Goal: Task Accomplishment & Management: Manage account settings

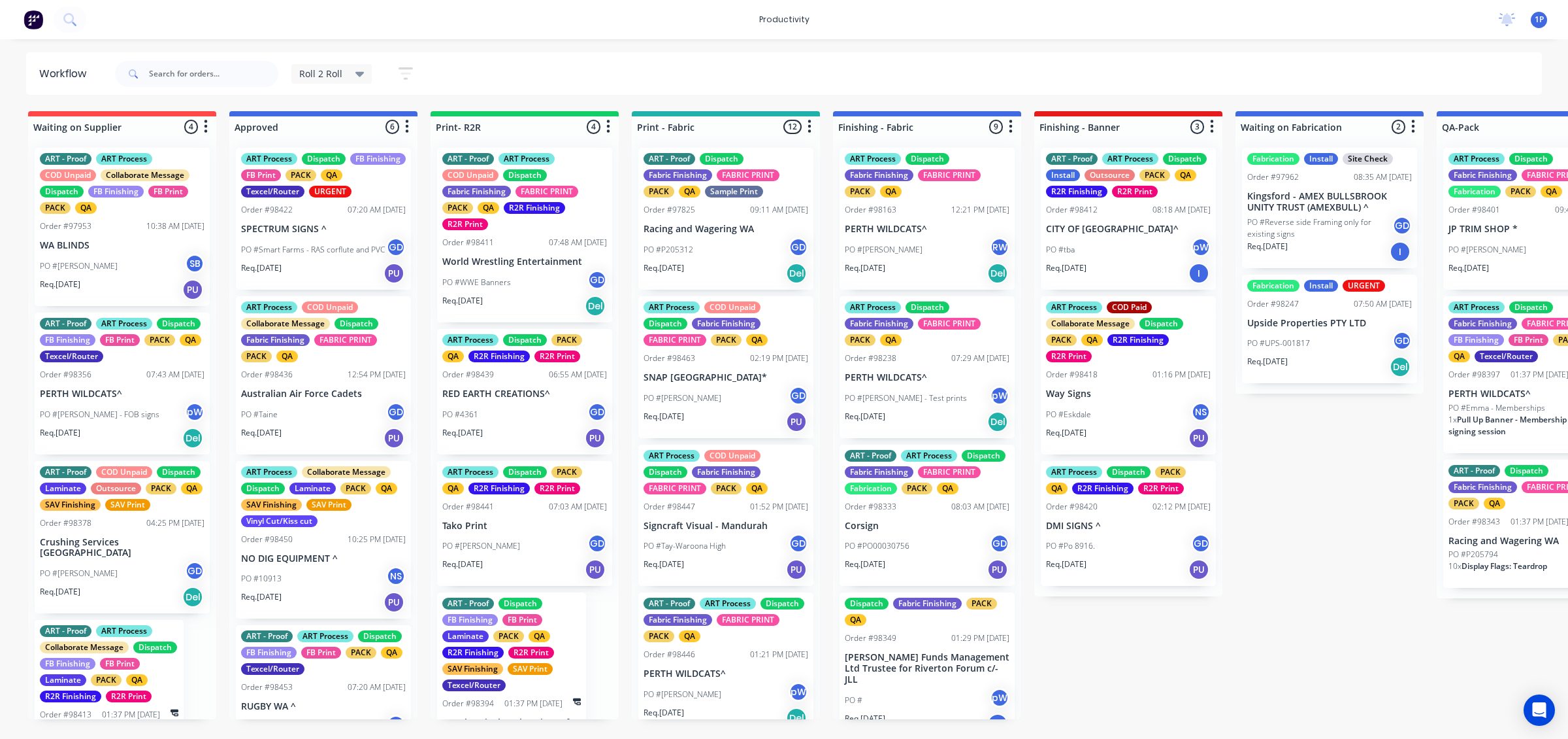
scroll to position [71, 0]
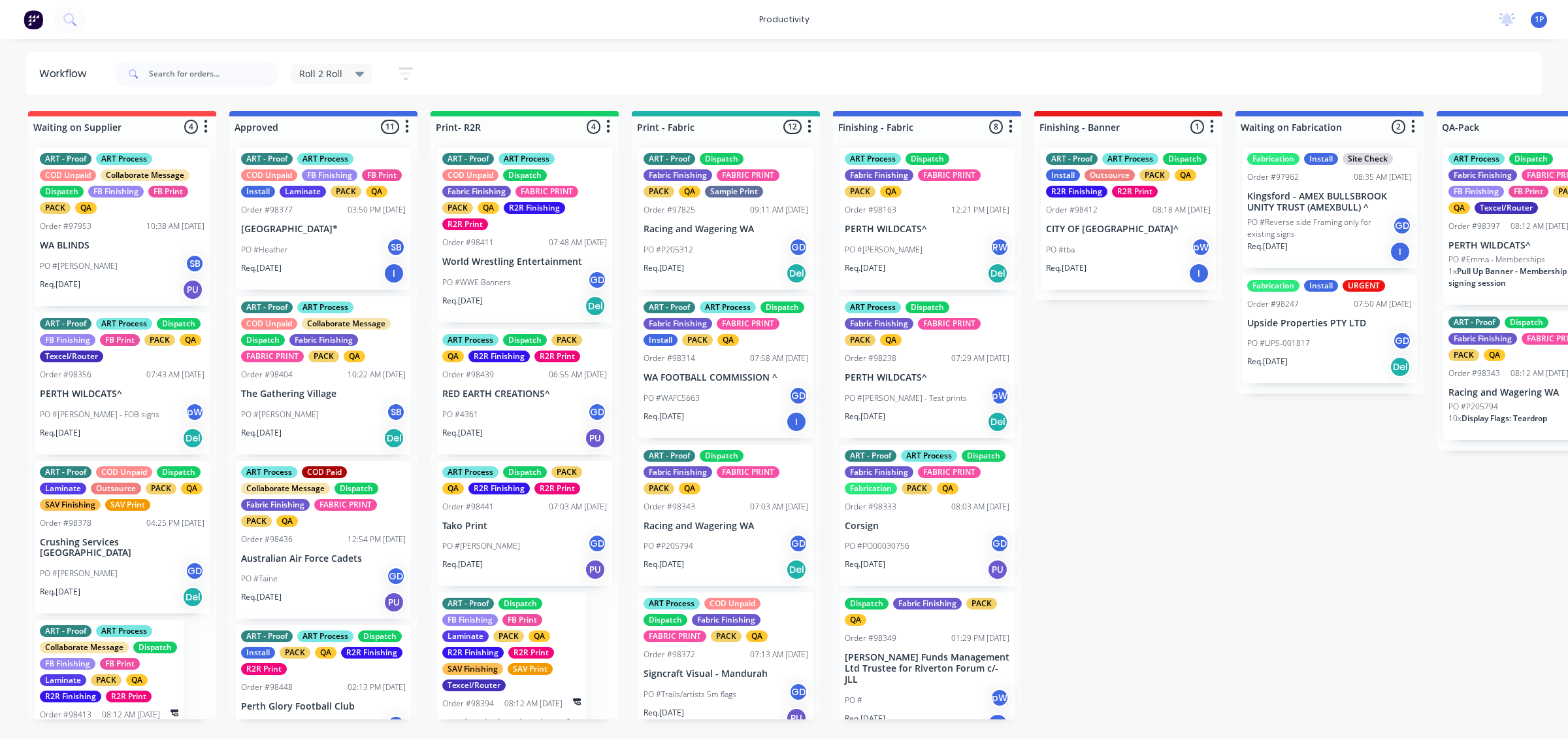
click at [357, 427] on div "PO #[PERSON_NAME] SB" at bounding box center [323, 414] width 164 height 24
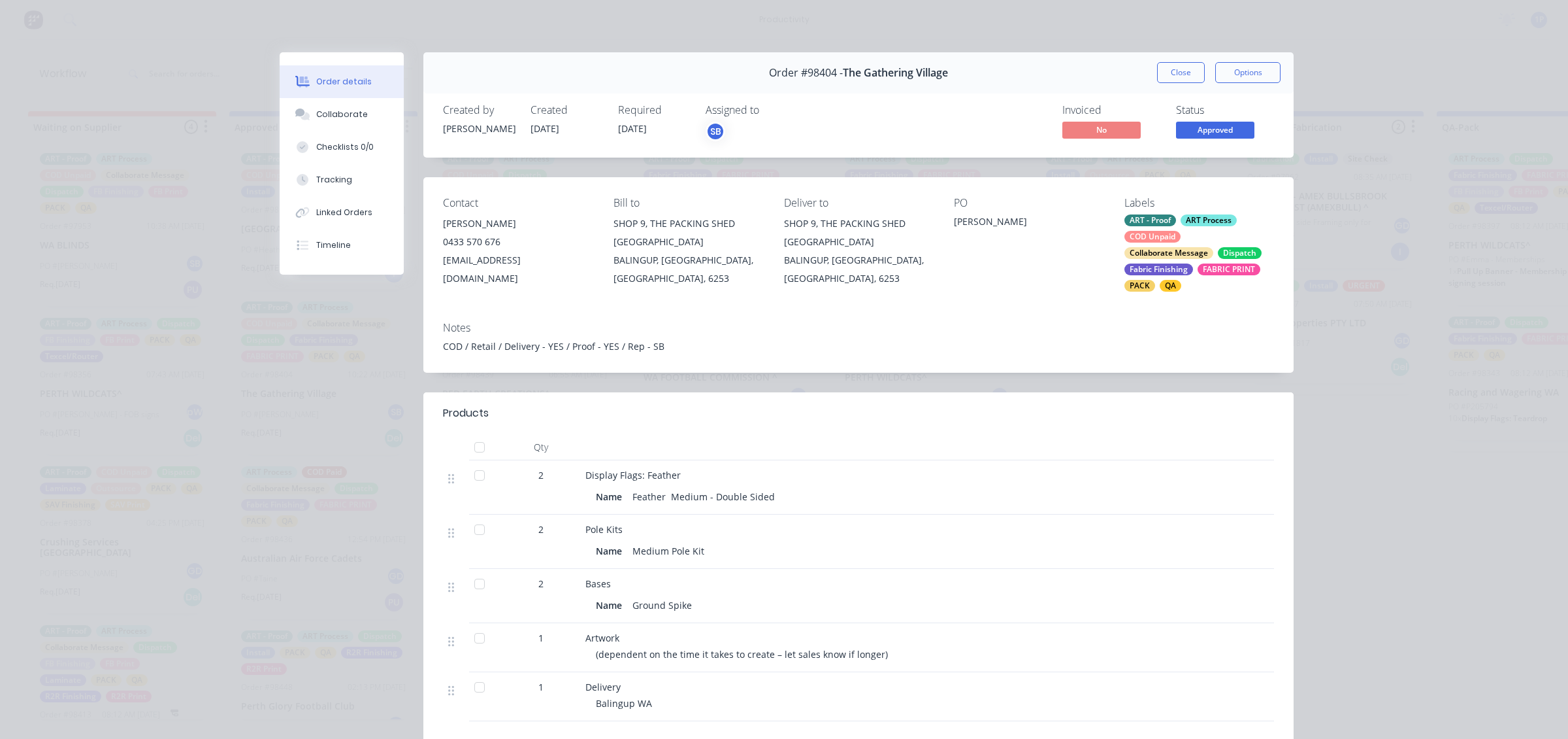
click at [1178, 80] on button "Close" at bounding box center [1181, 73] width 48 height 21
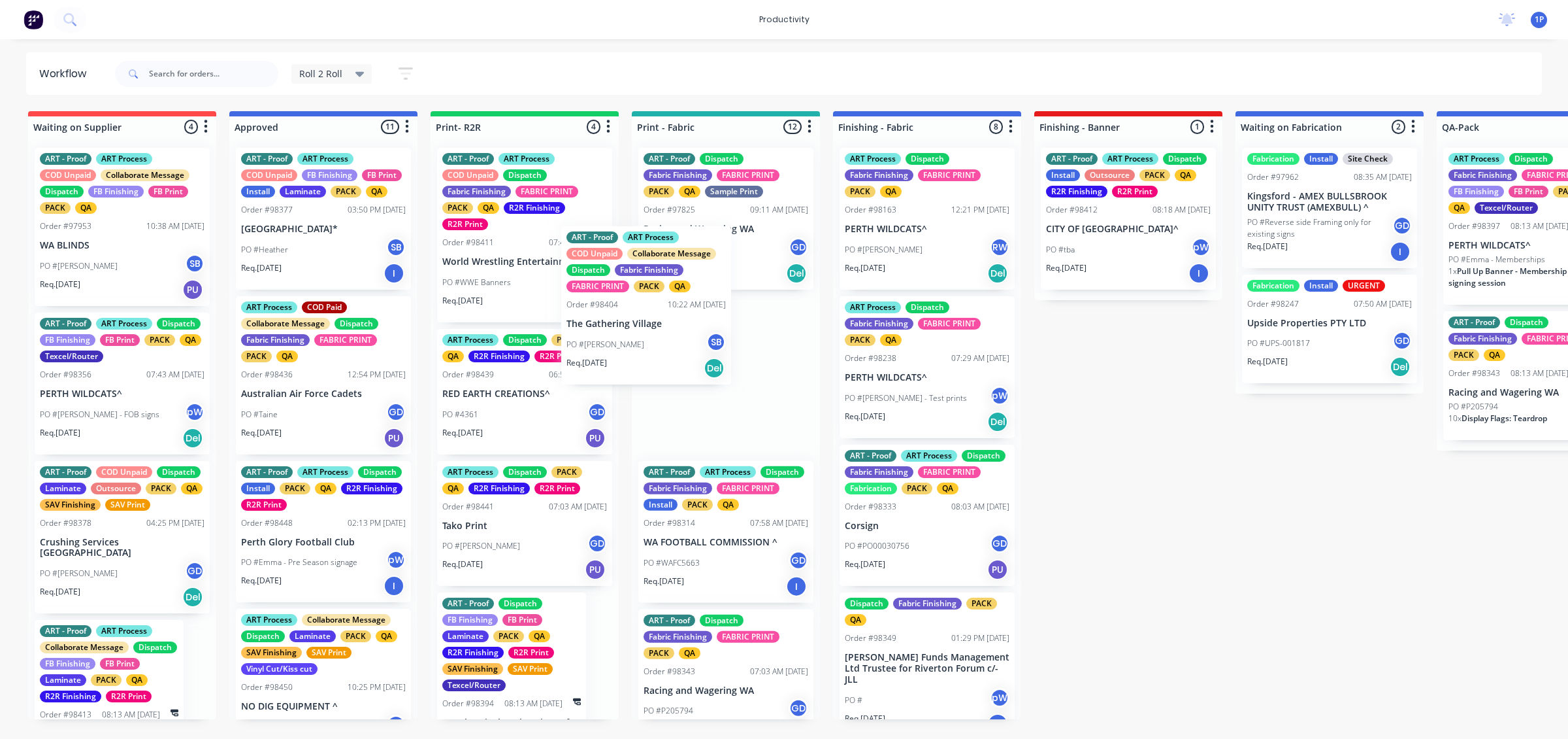
drag, startPoint x: 348, startPoint y: 442, endPoint x: 680, endPoint y: 344, distance: 346.2
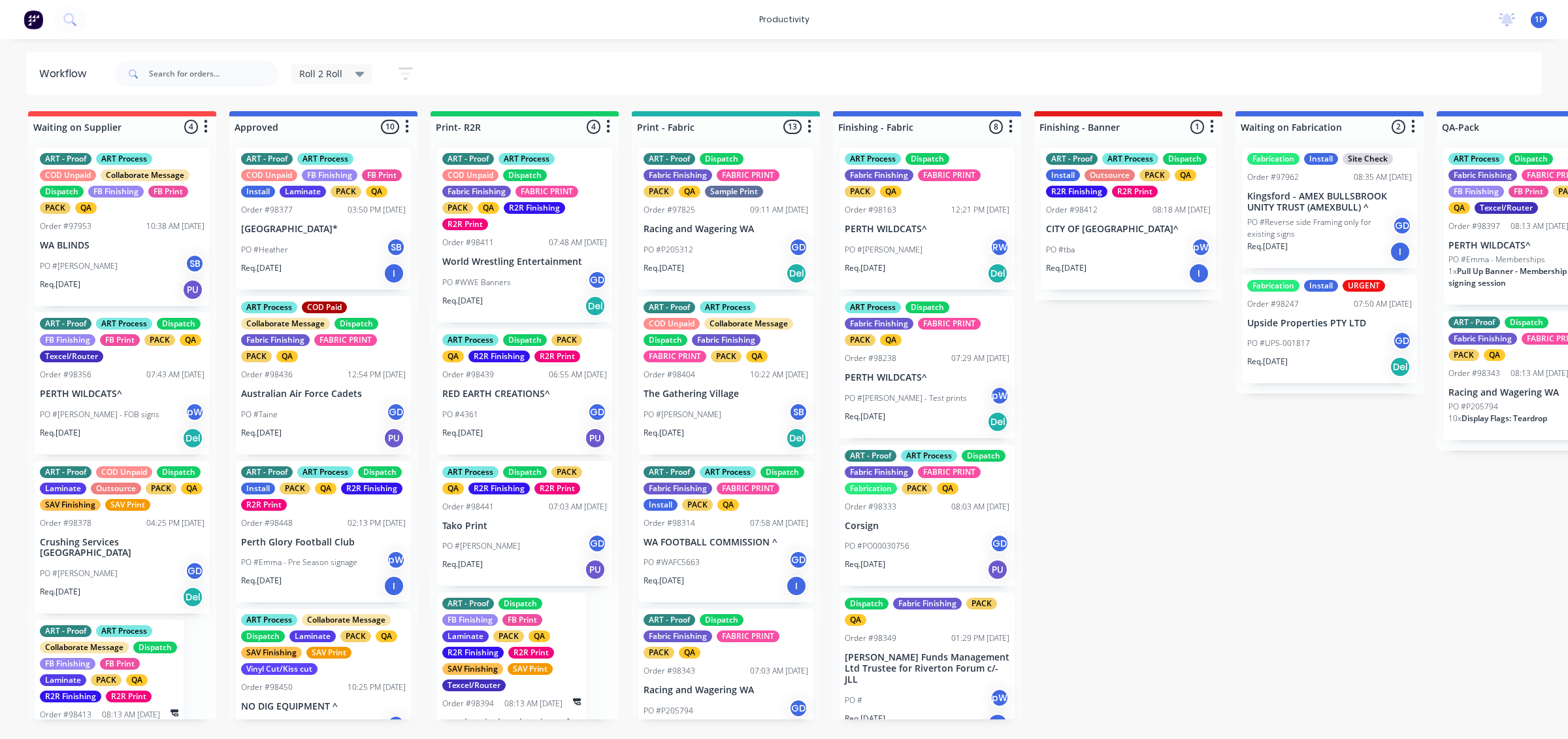
scroll to position [82, 0]
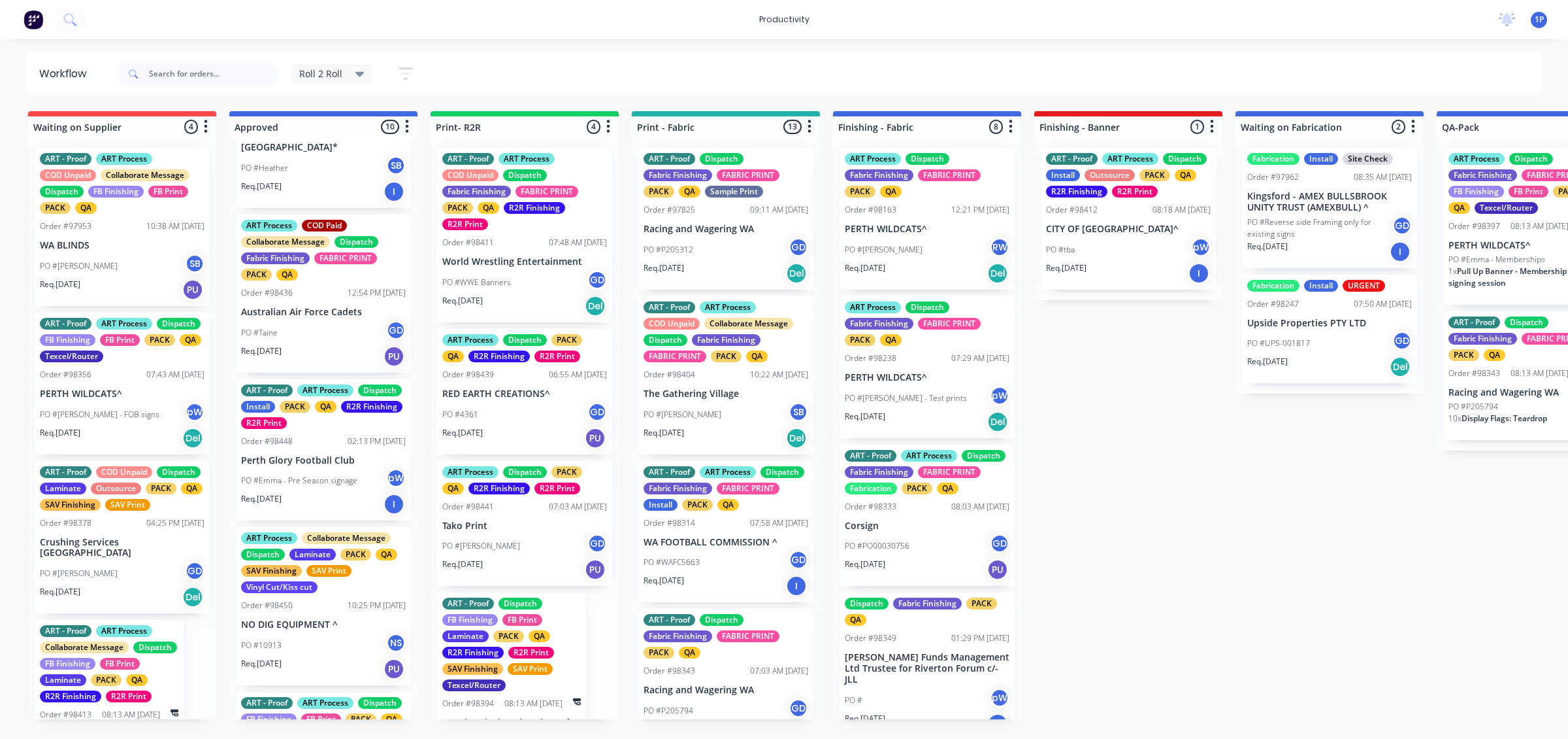
click at [343, 367] on div "Req. [DATE] PU" at bounding box center [323, 356] width 164 height 22
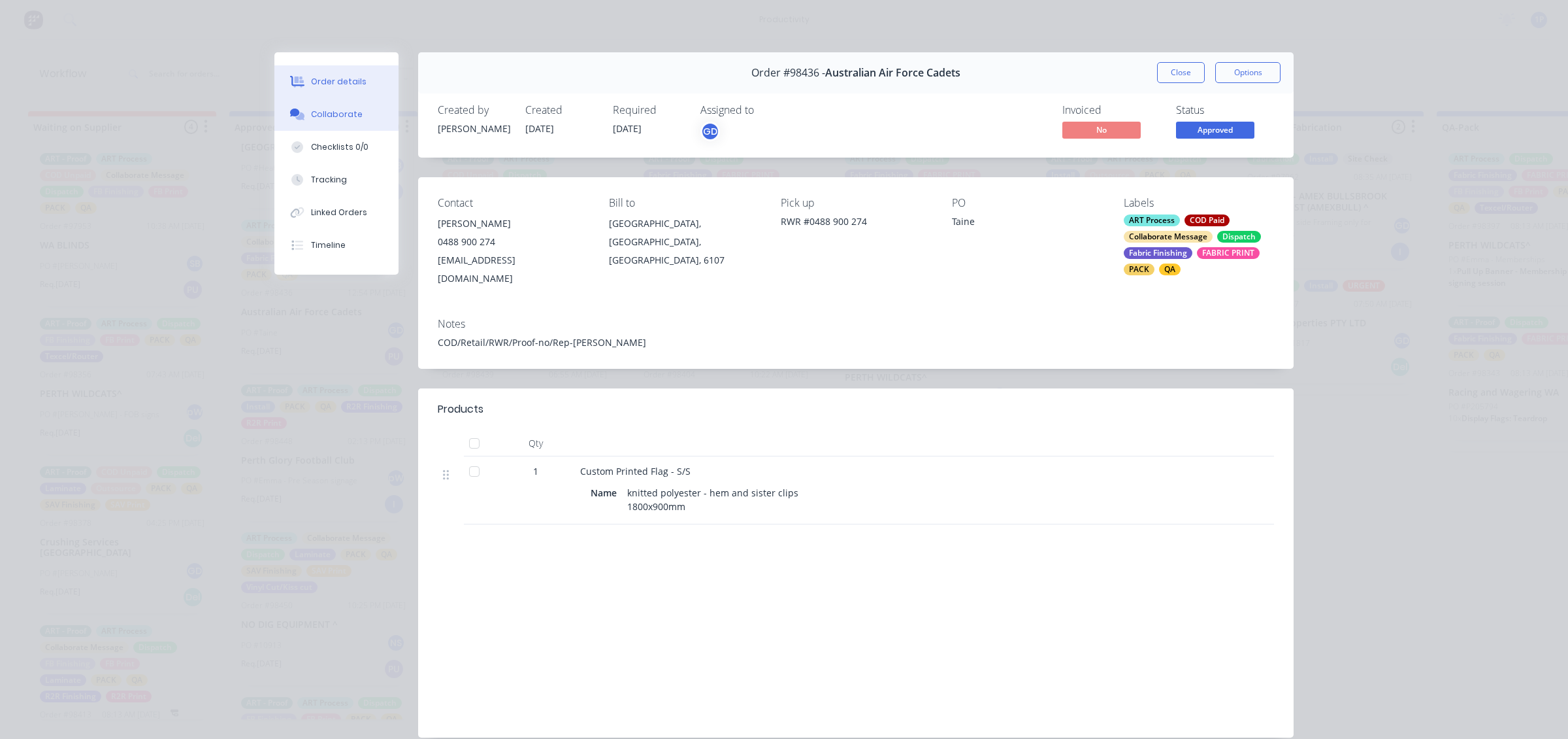
click at [360, 106] on button "Collaborate" at bounding box center [336, 114] width 124 height 33
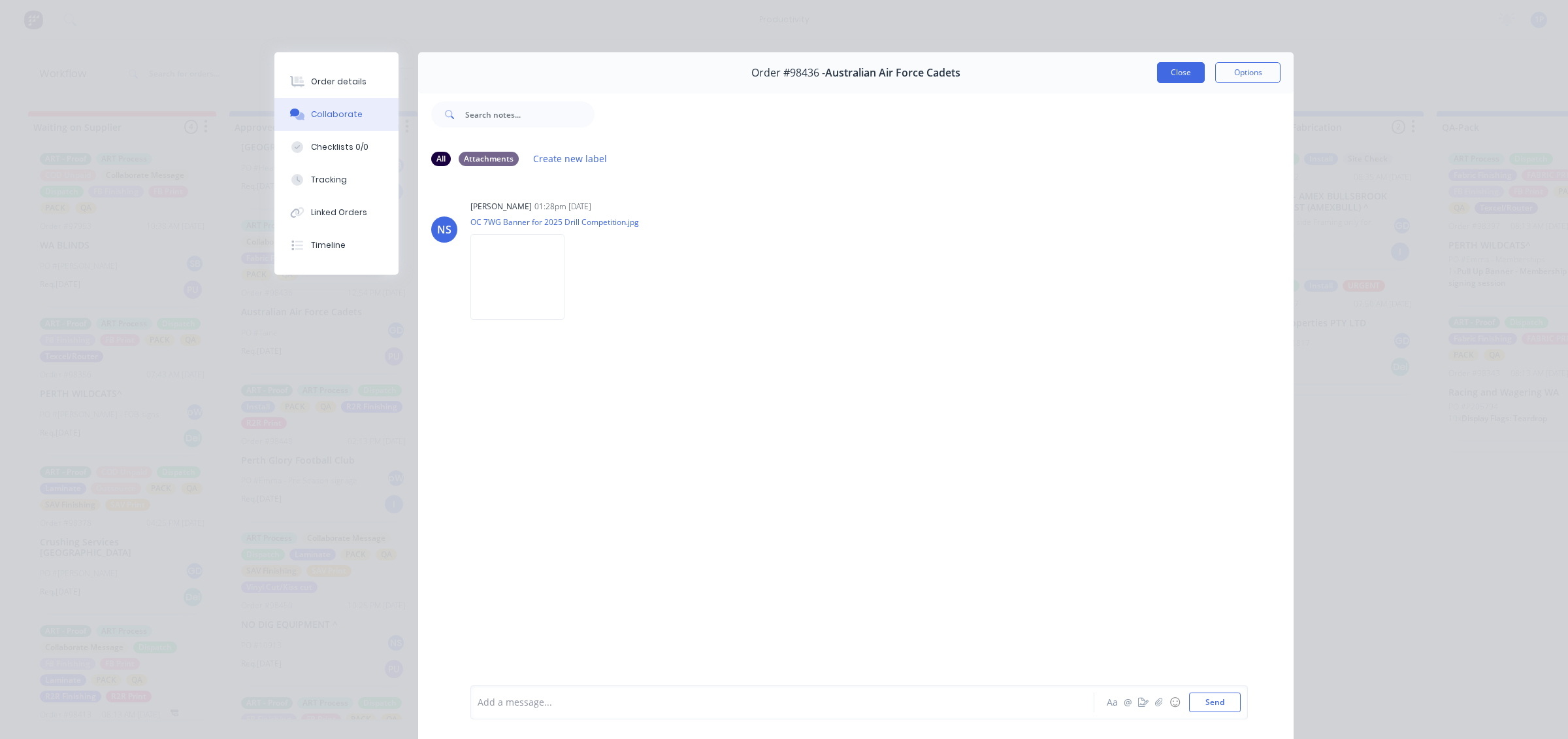
click at [1165, 64] on button "Close" at bounding box center [1181, 73] width 48 height 21
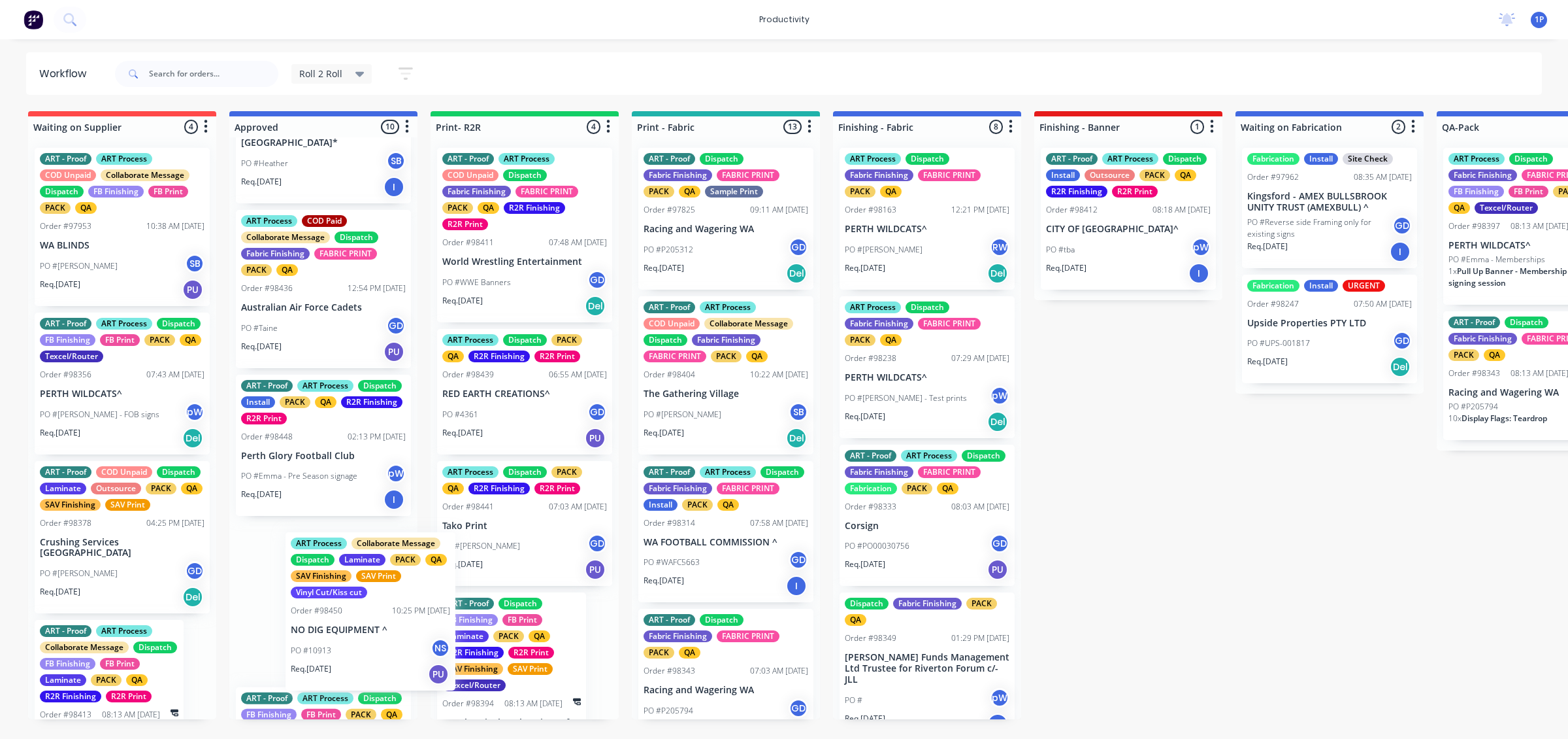
scroll to position [87, 0]
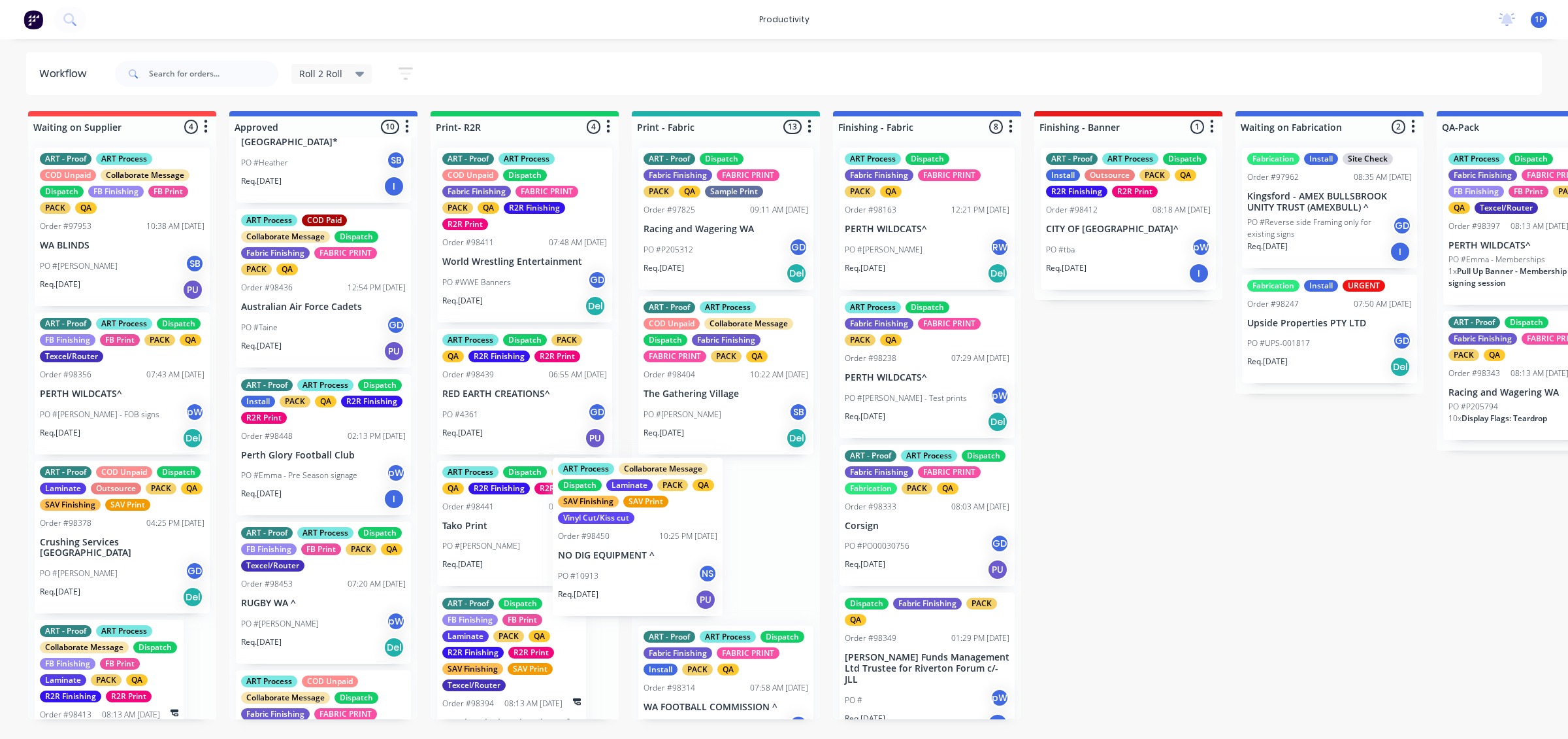
drag, startPoint x: 312, startPoint y: 649, endPoint x: 668, endPoint y: 521, distance: 378.3
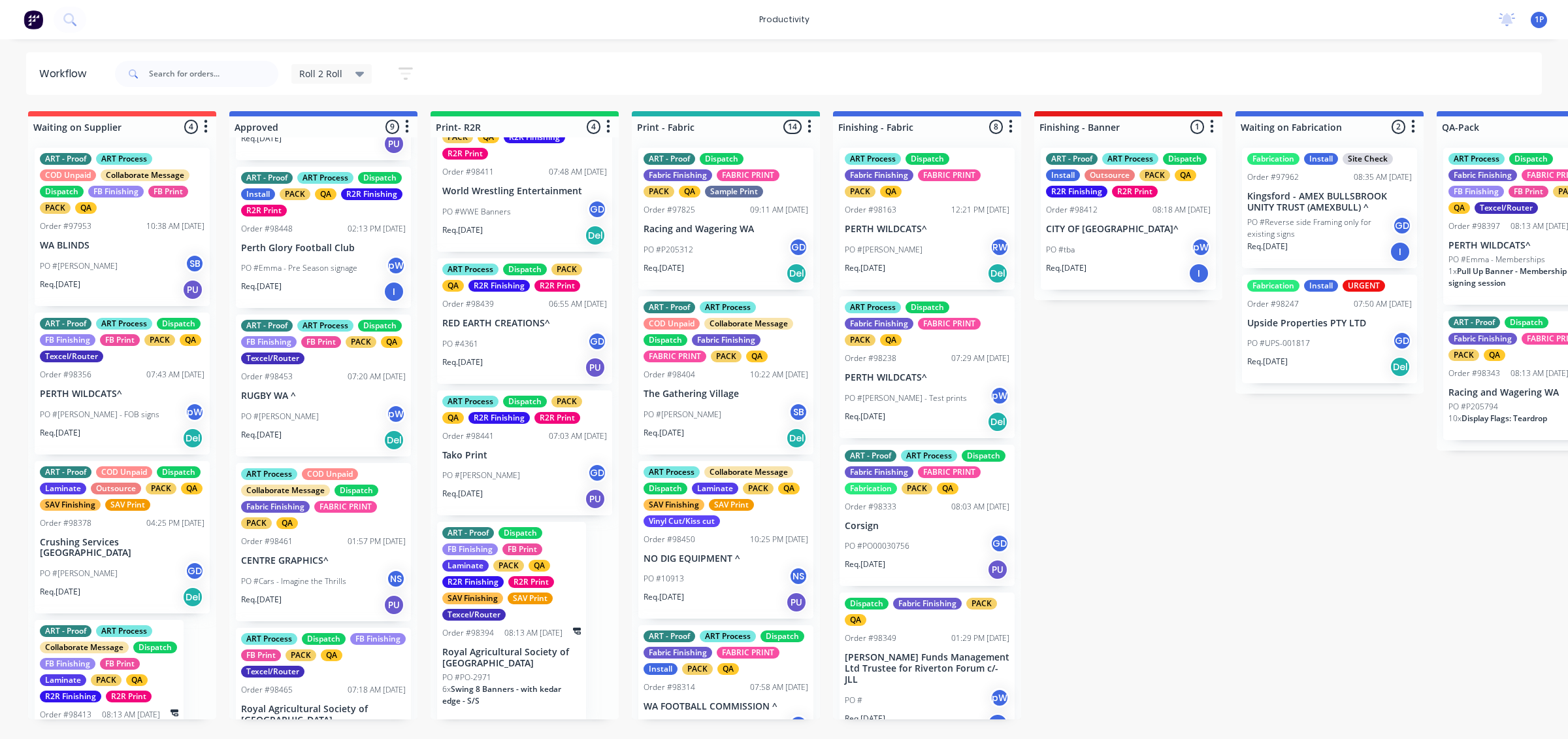
scroll to position [414, 0]
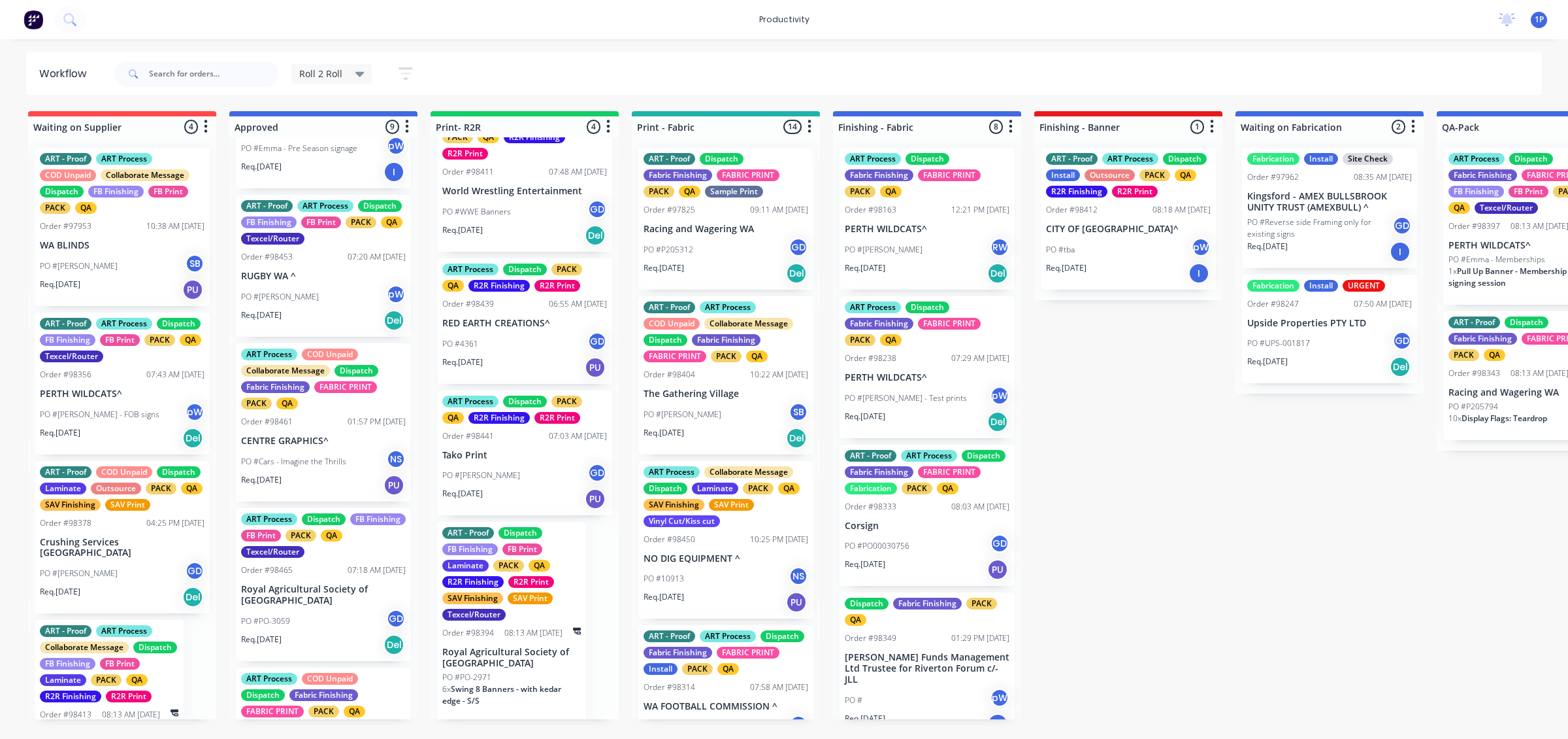
click at [348, 428] on div "01:57 PM [DATE]" at bounding box center [376, 421] width 58 height 12
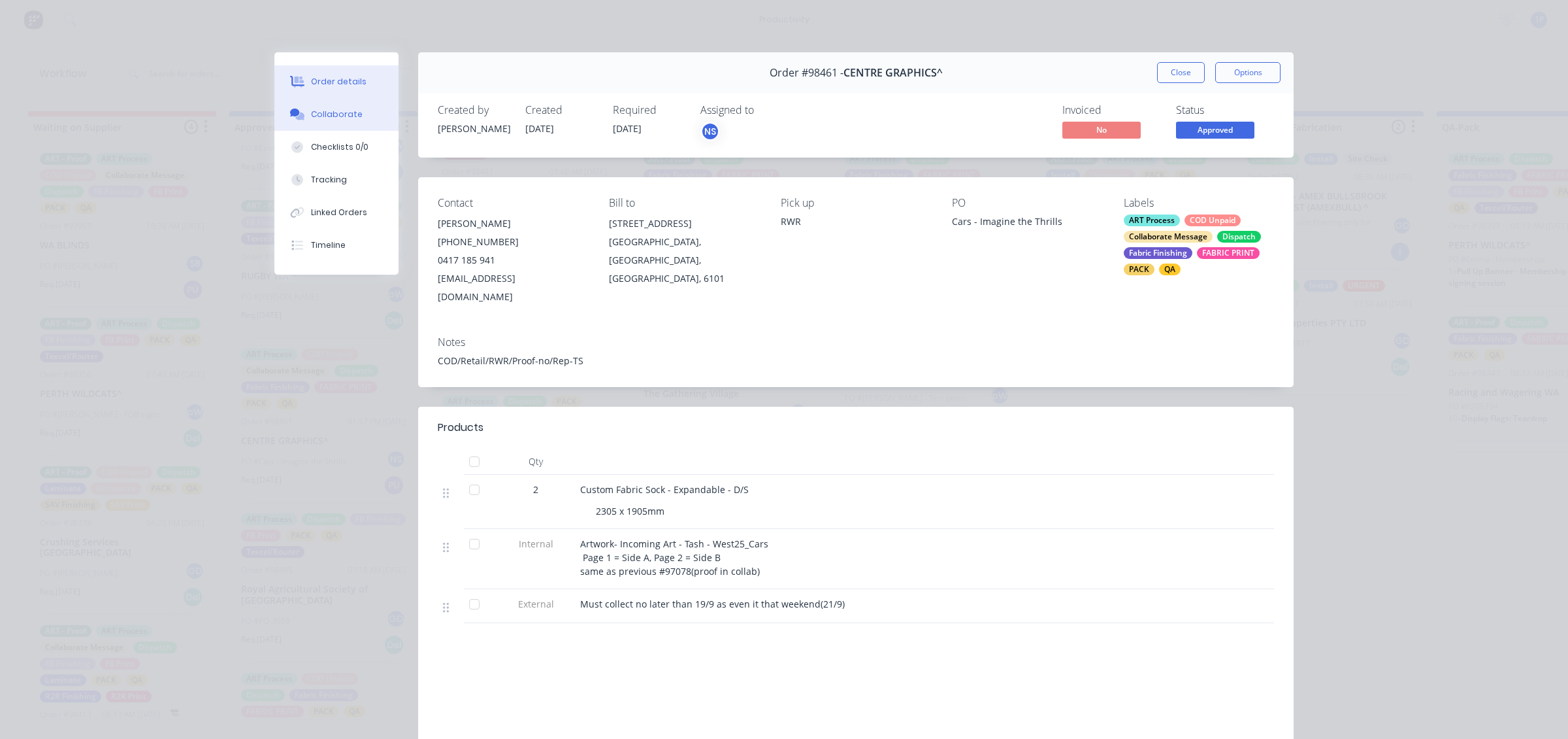
click at [311, 108] on div "Collaborate" at bounding box center [337, 114] width 52 height 12
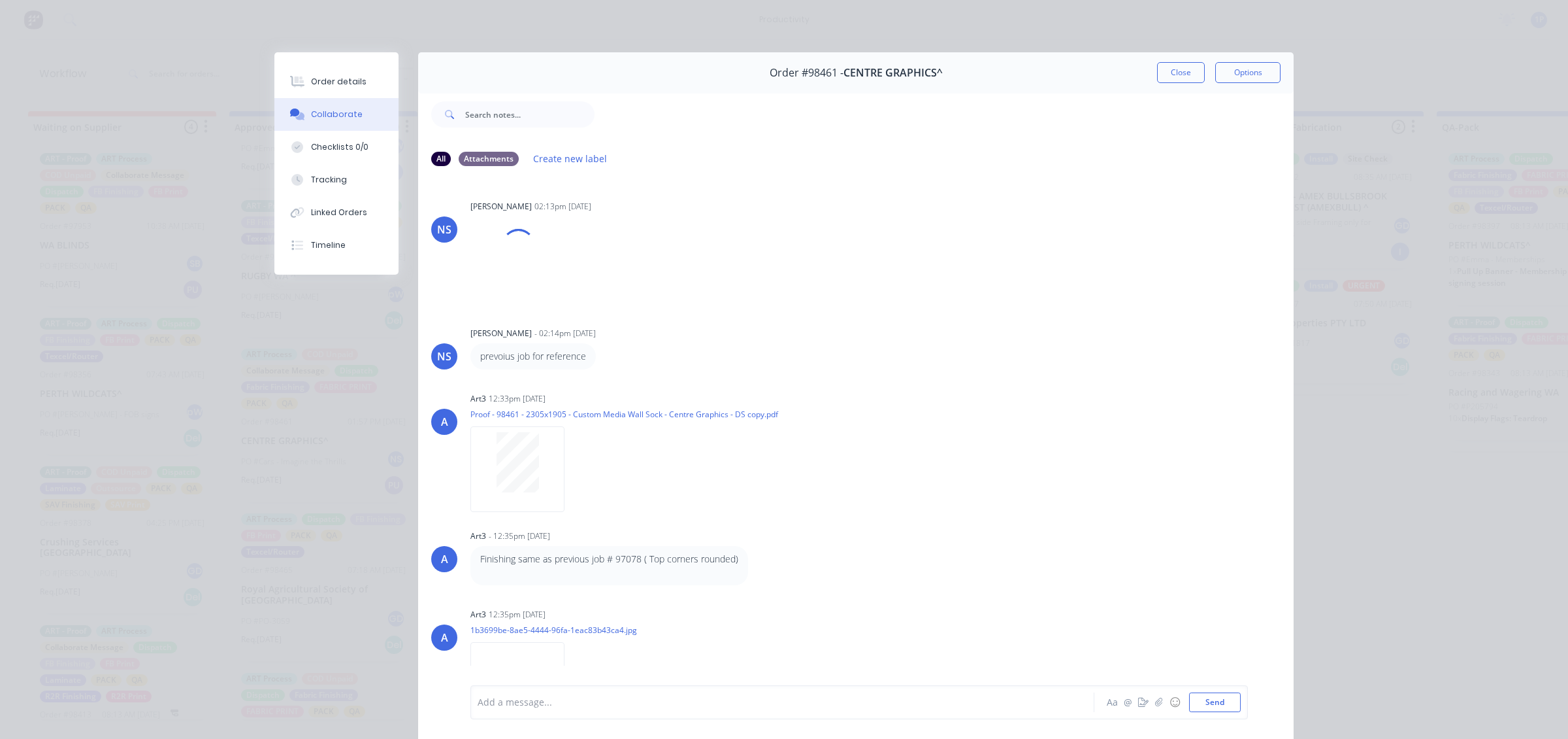
scroll to position [38, 0]
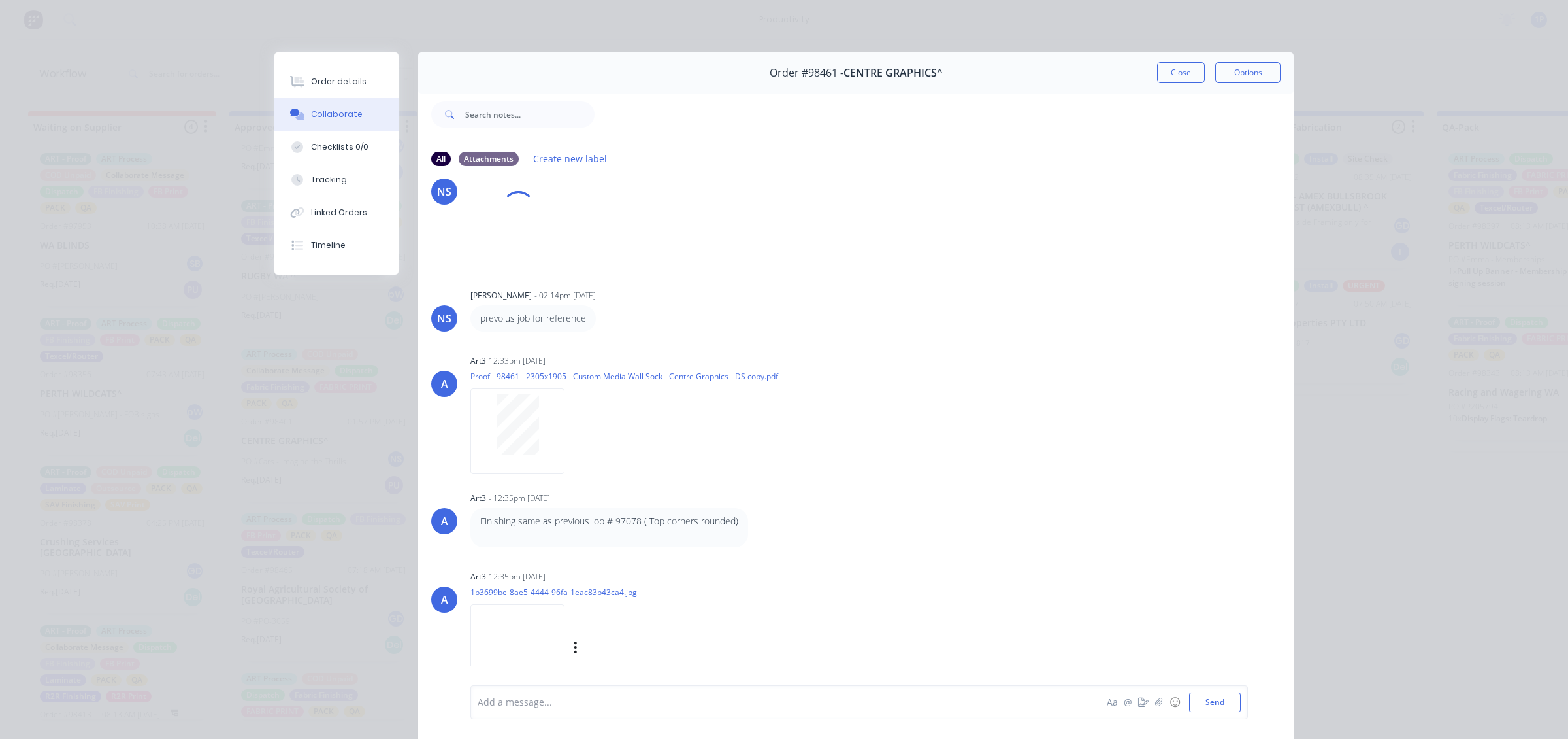
click at [531, 640] on img at bounding box center [518, 647] width 94 height 85
click at [549, 437] on div at bounding box center [518, 435] width 83 height 60
click at [1160, 57] on div "Order #98461 - CENTRE GRAPHICS^ Close Options" at bounding box center [856, 73] width 876 height 41
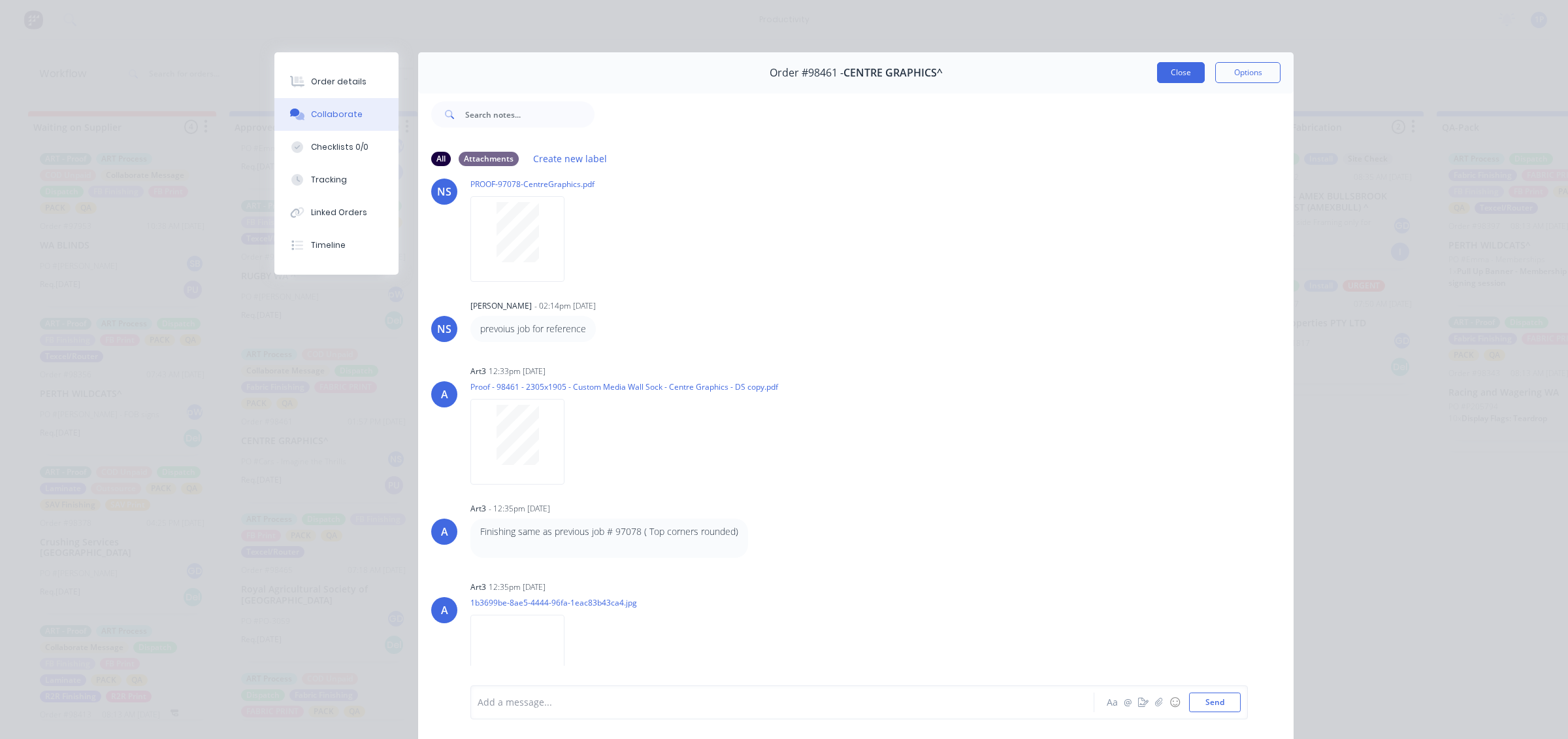
click at [1164, 64] on div "Order #98461 - CENTRE GRAPHICS^ Close Options" at bounding box center [856, 73] width 876 height 41
click at [1158, 71] on button "Close" at bounding box center [1181, 73] width 48 height 21
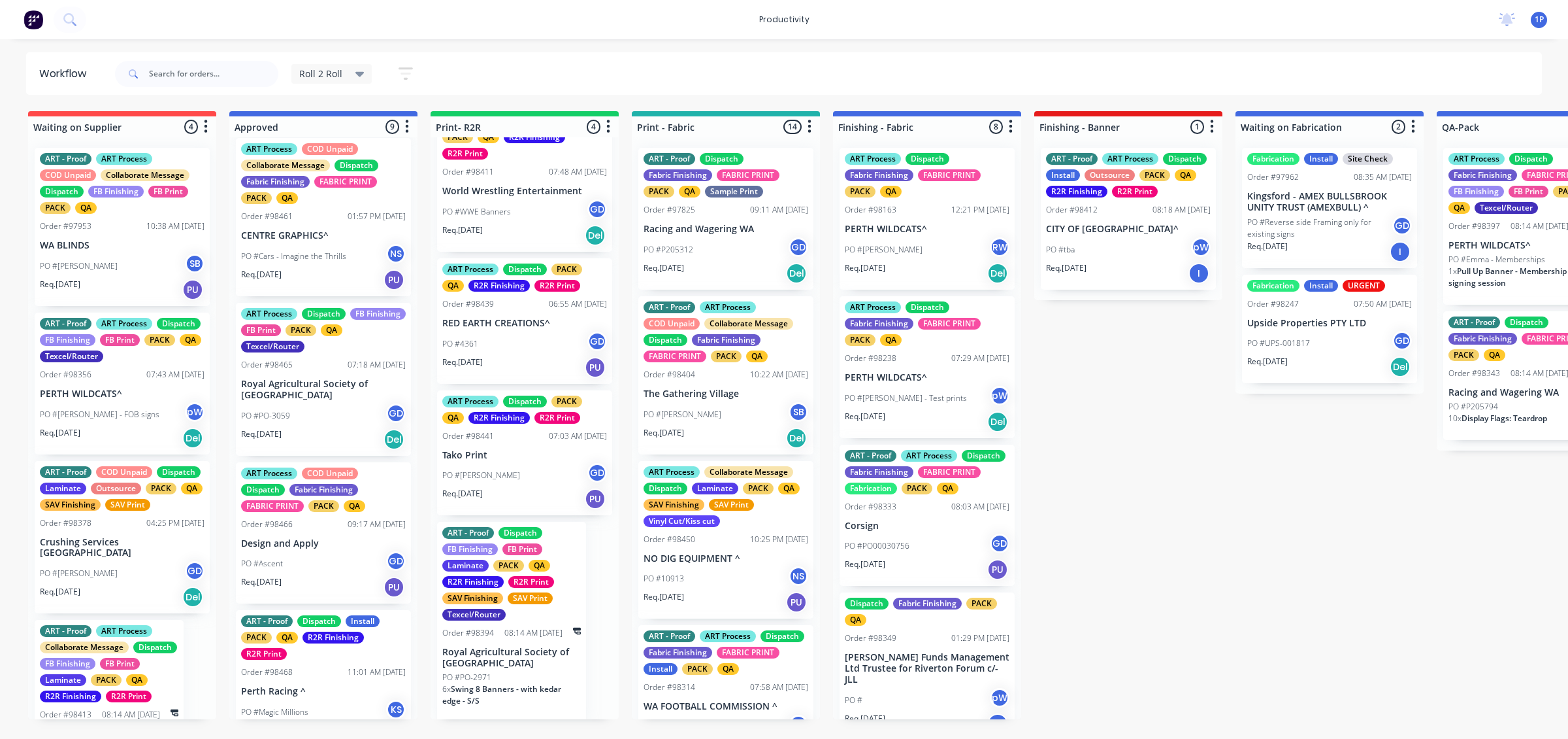
scroll to position [659, 0]
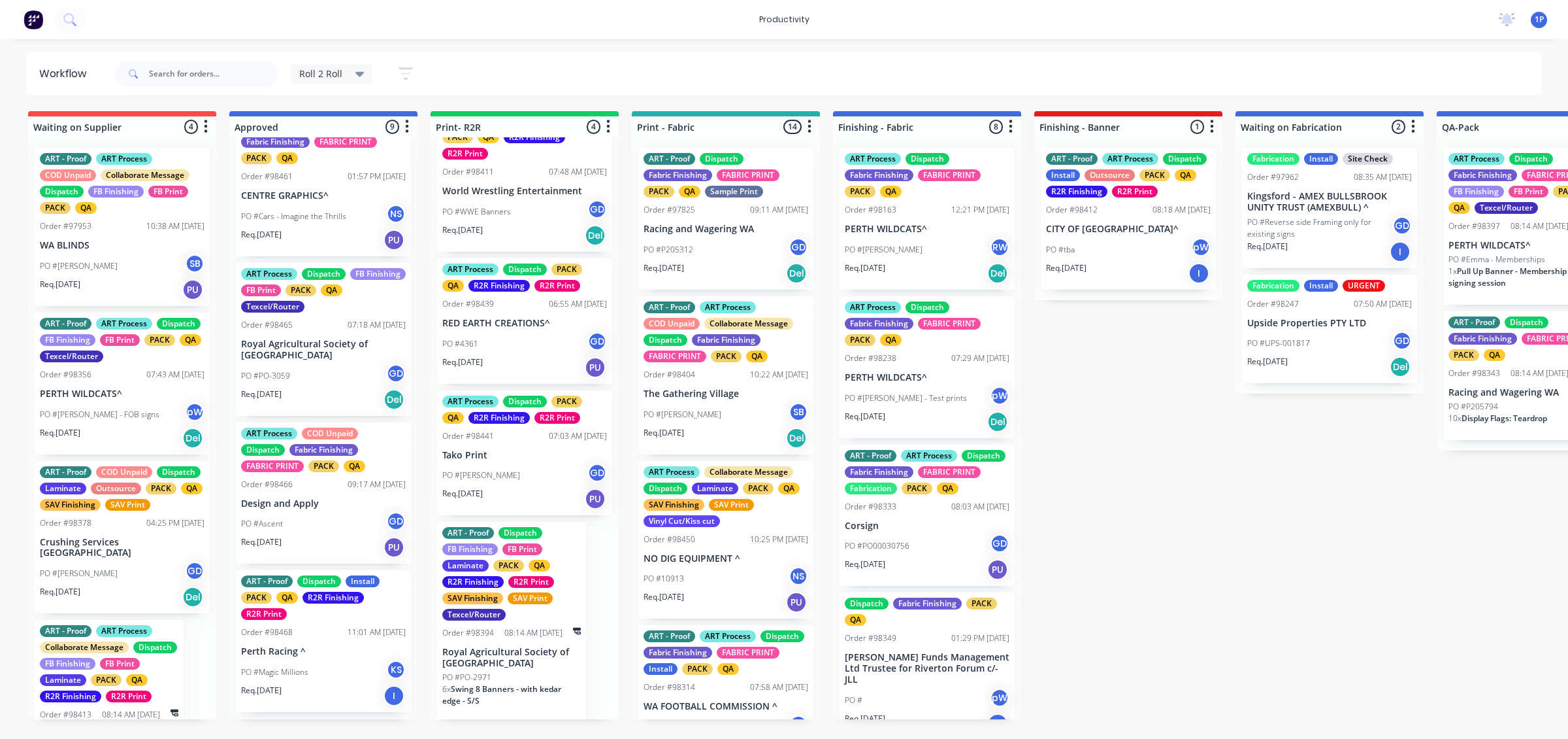
click at [327, 509] on p "Design and Apply" at bounding box center [323, 504] width 164 height 11
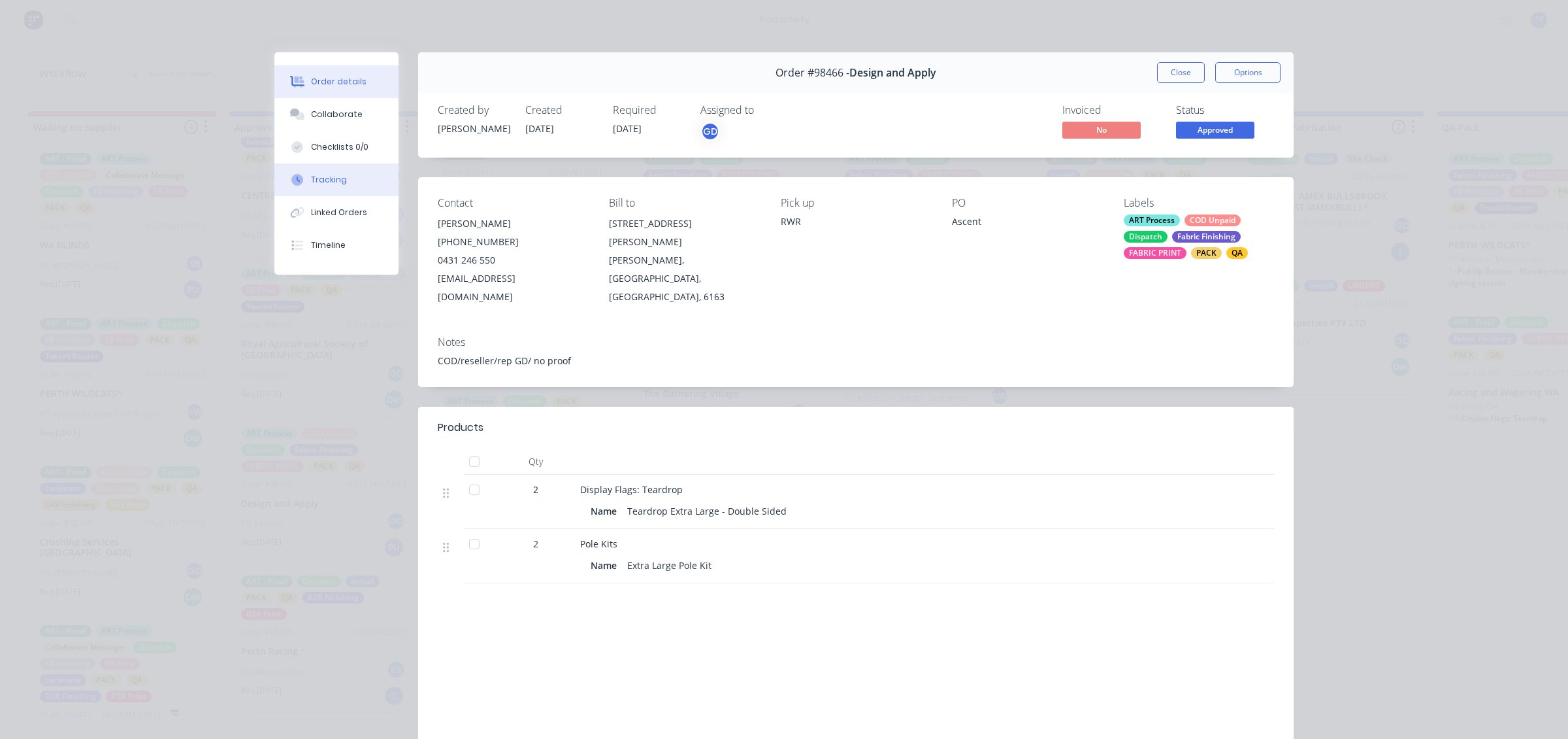
click at [357, 181] on button "Tracking" at bounding box center [336, 180] width 124 height 33
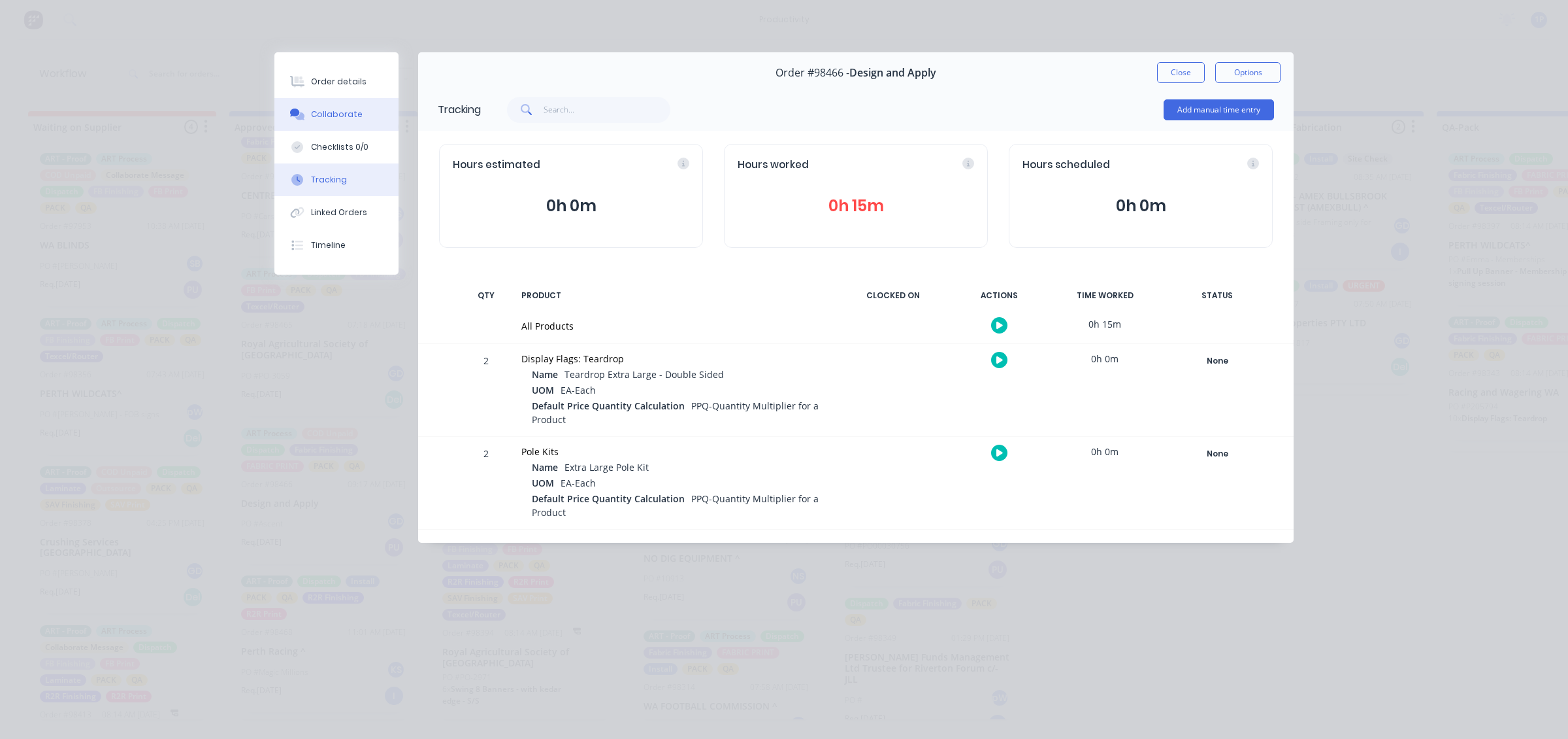
click at [341, 106] on button "Collaborate" at bounding box center [336, 114] width 124 height 33
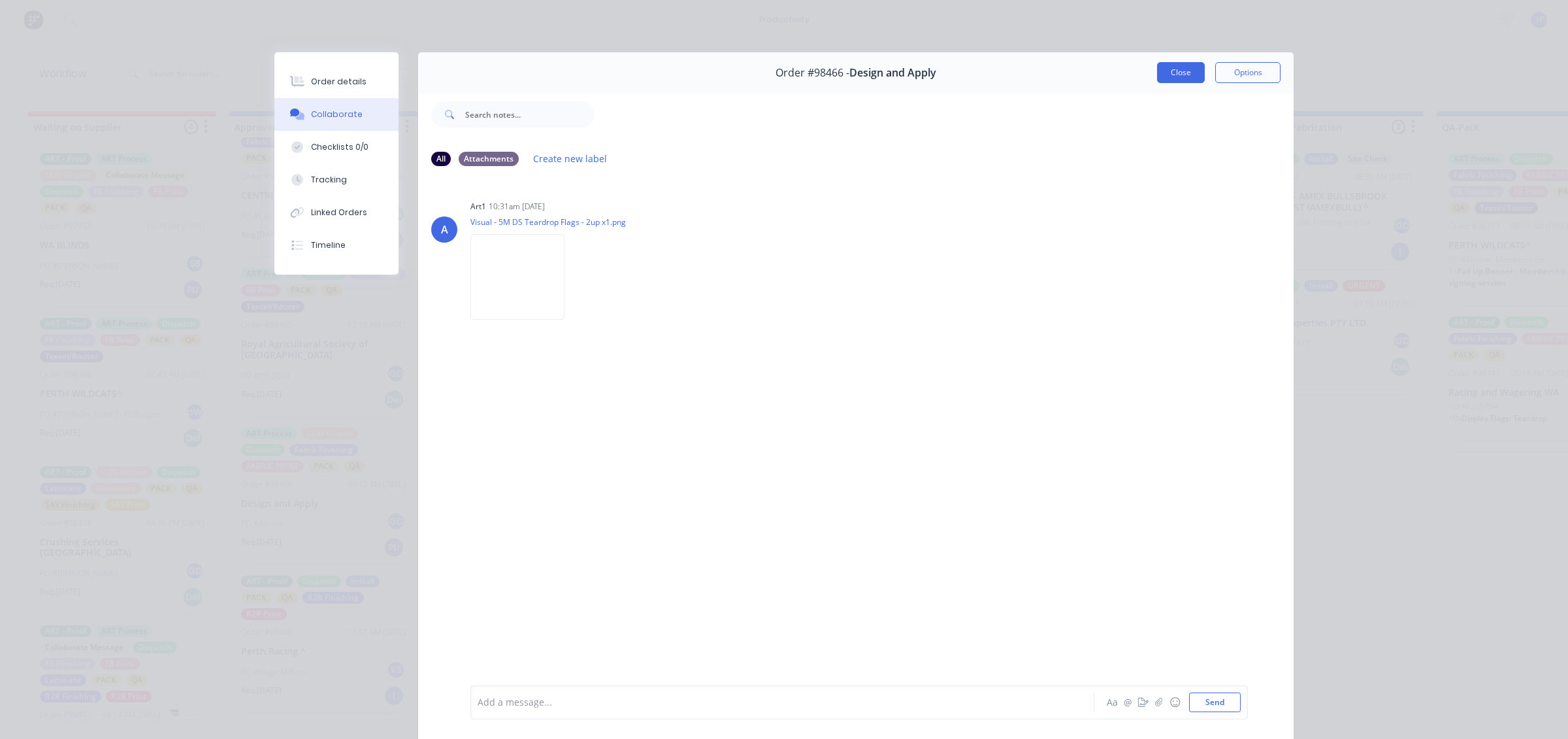
click at [1184, 75] on button "Close" at bounding box center [1181, 73] width 48 height 21
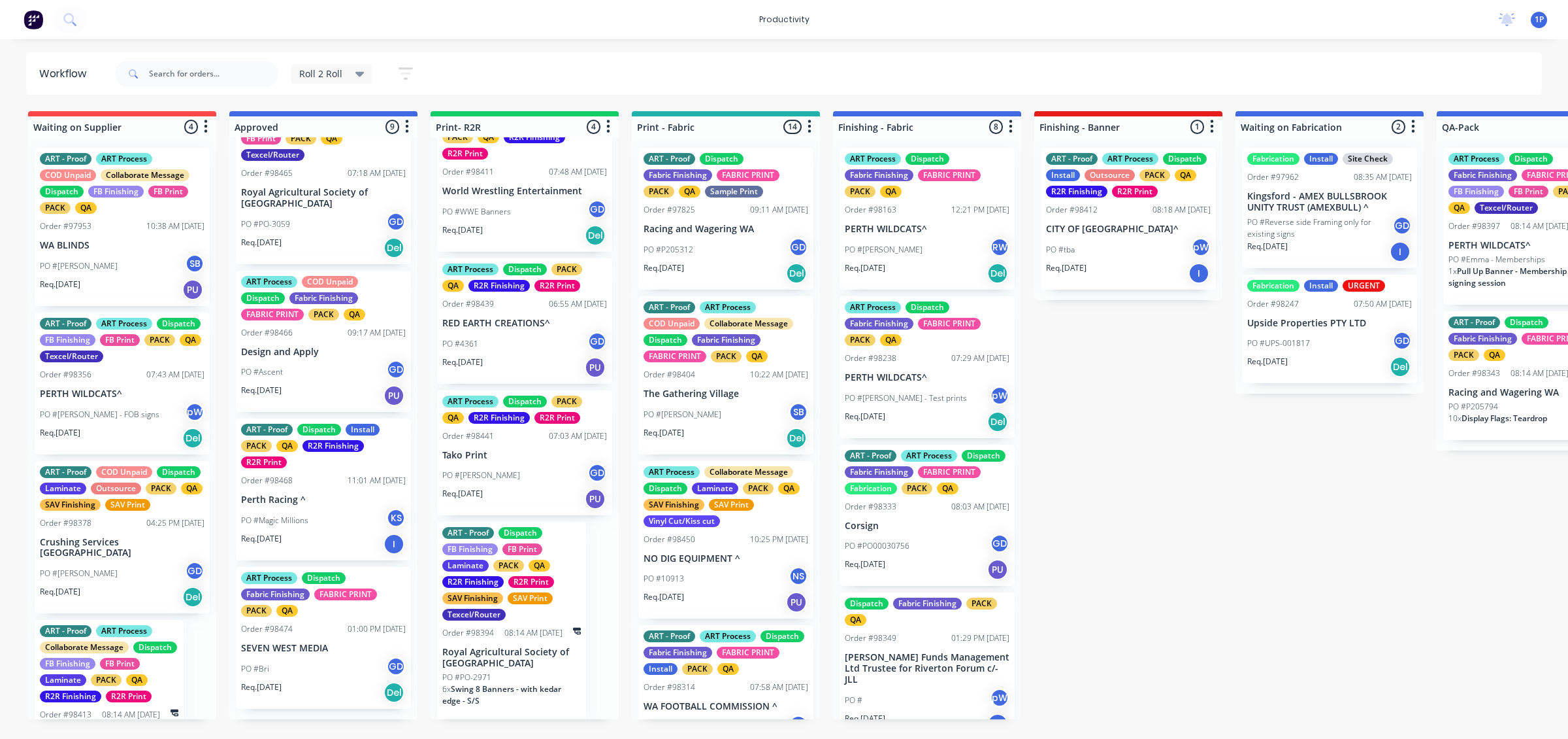
scroll to position [824, 0]
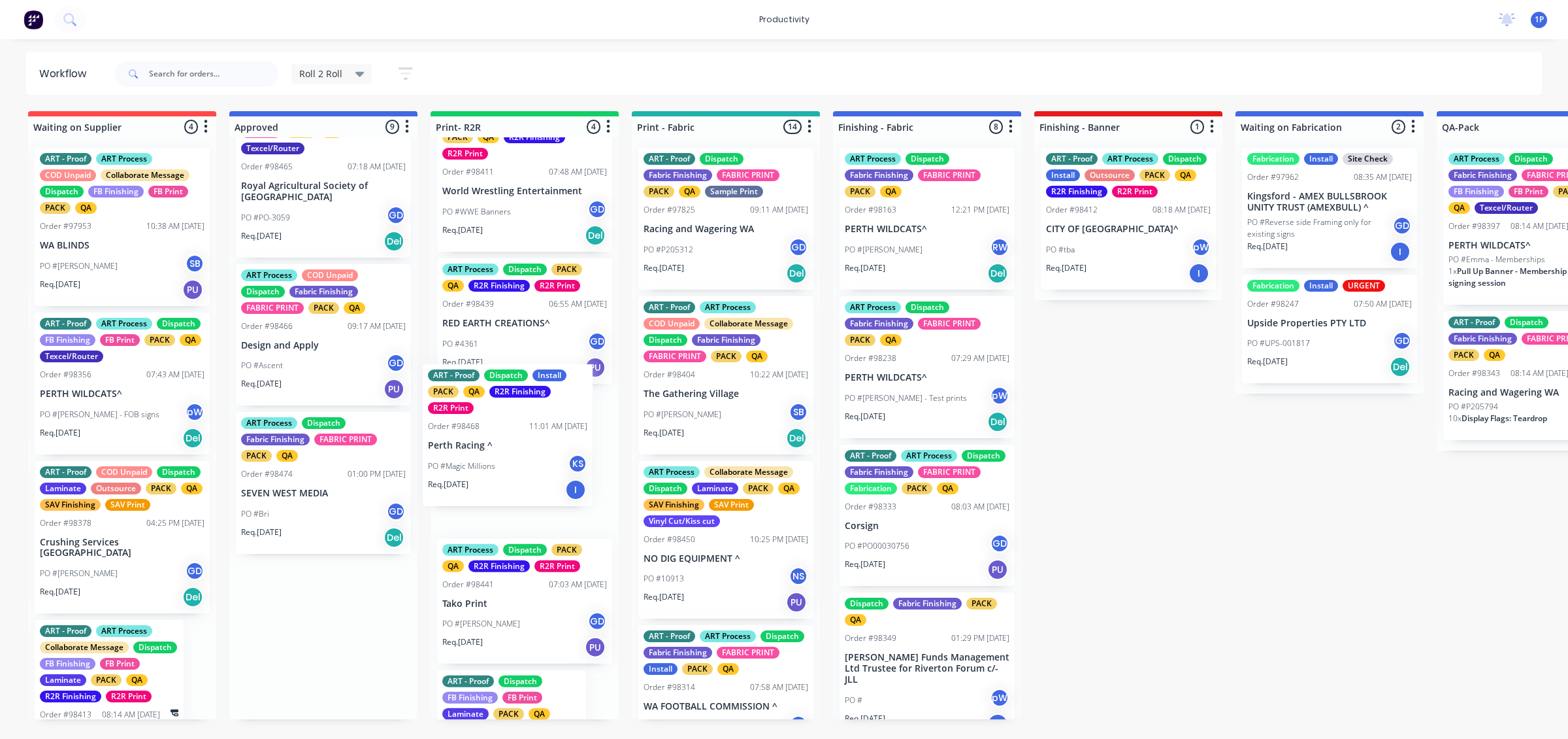
drag, startPoint x: 346, startPoint y: 541, endPoint x: 541, endPoint y: 471, distance: 207.2
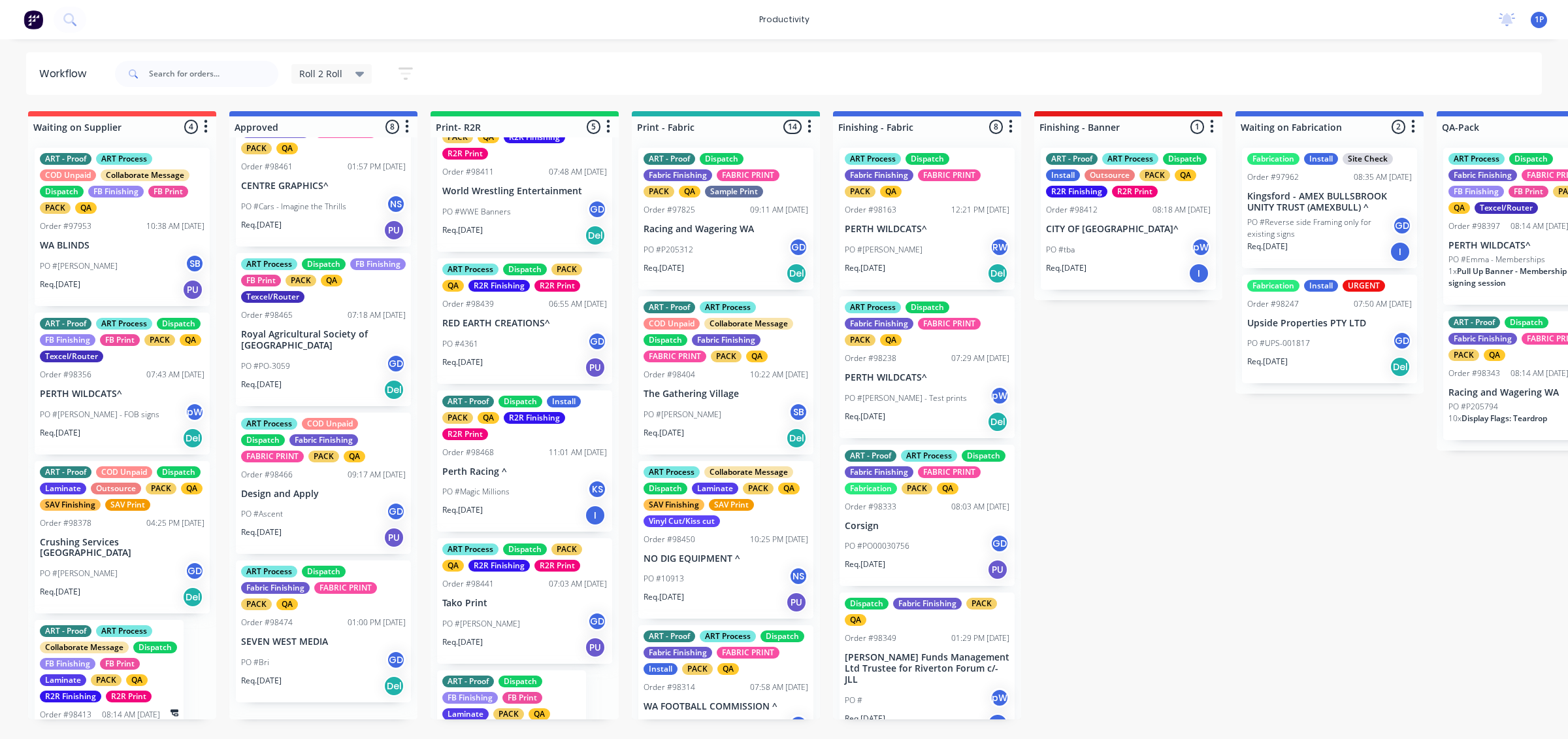
scroll to position [677, 0]
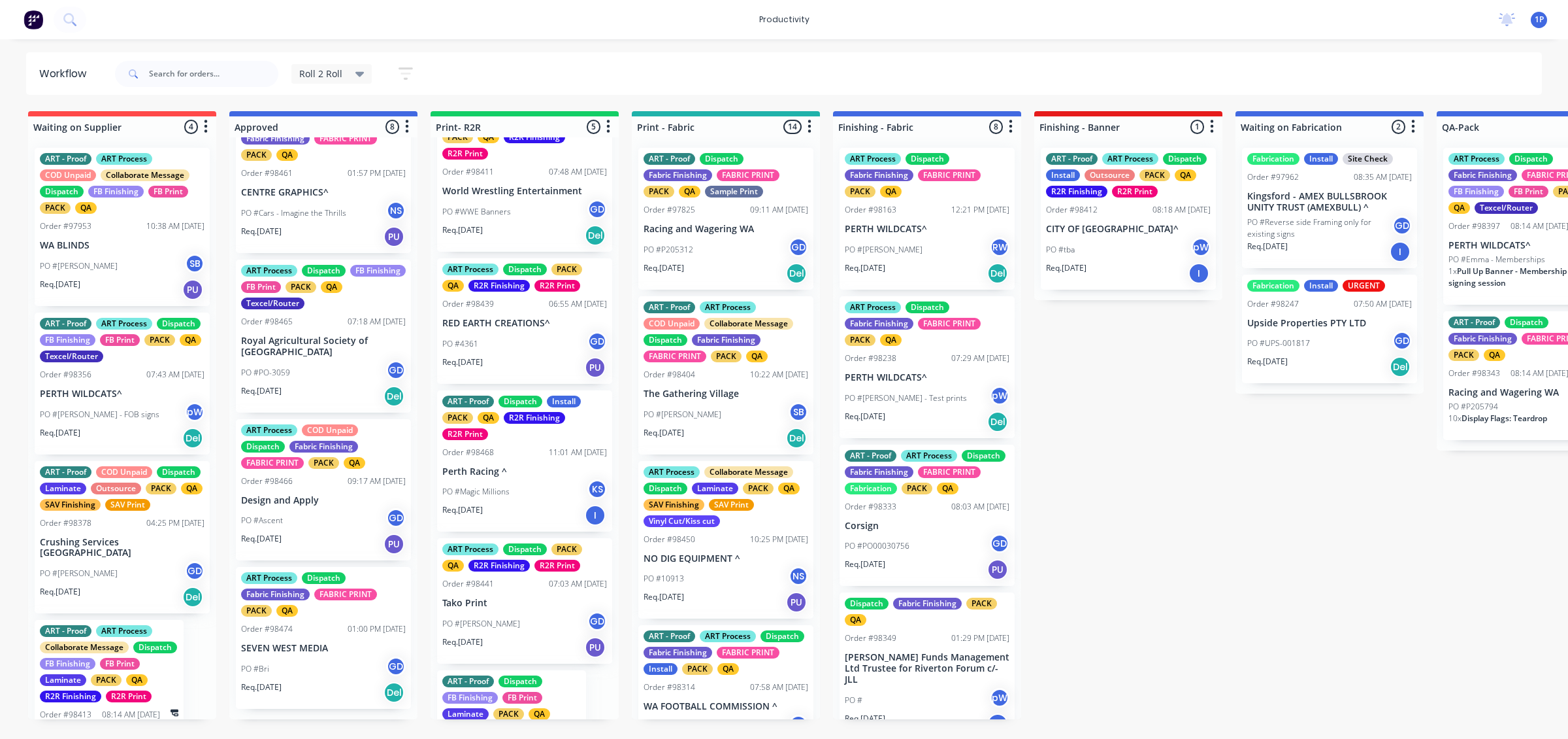
click at [318, 654] on p "SEVEN WEST MEDIA" at bounding box center [323, 648] width 164 height 11
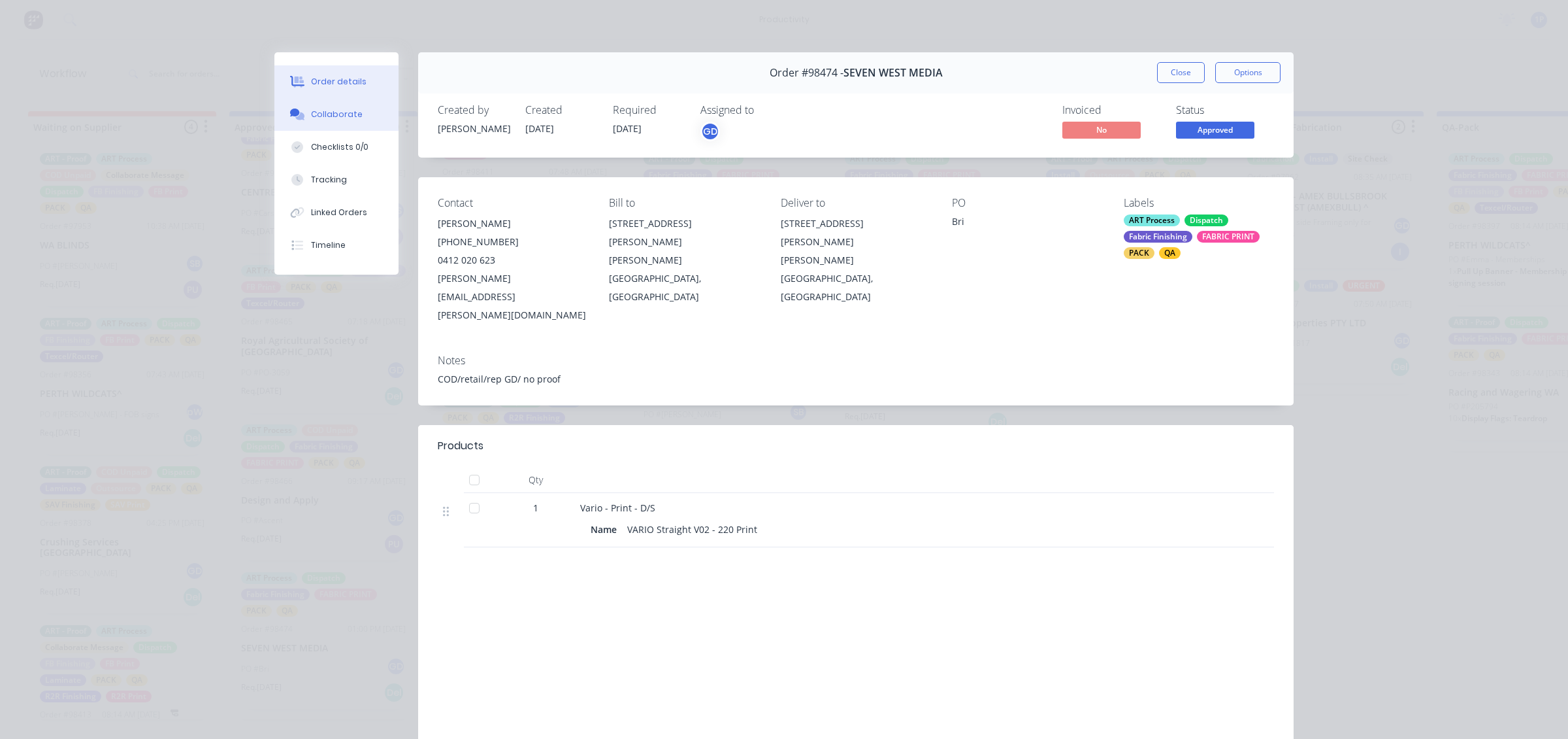
click at [338, 121] on button "Collaborate" at bounding box center [336, 114] width 124 height 33
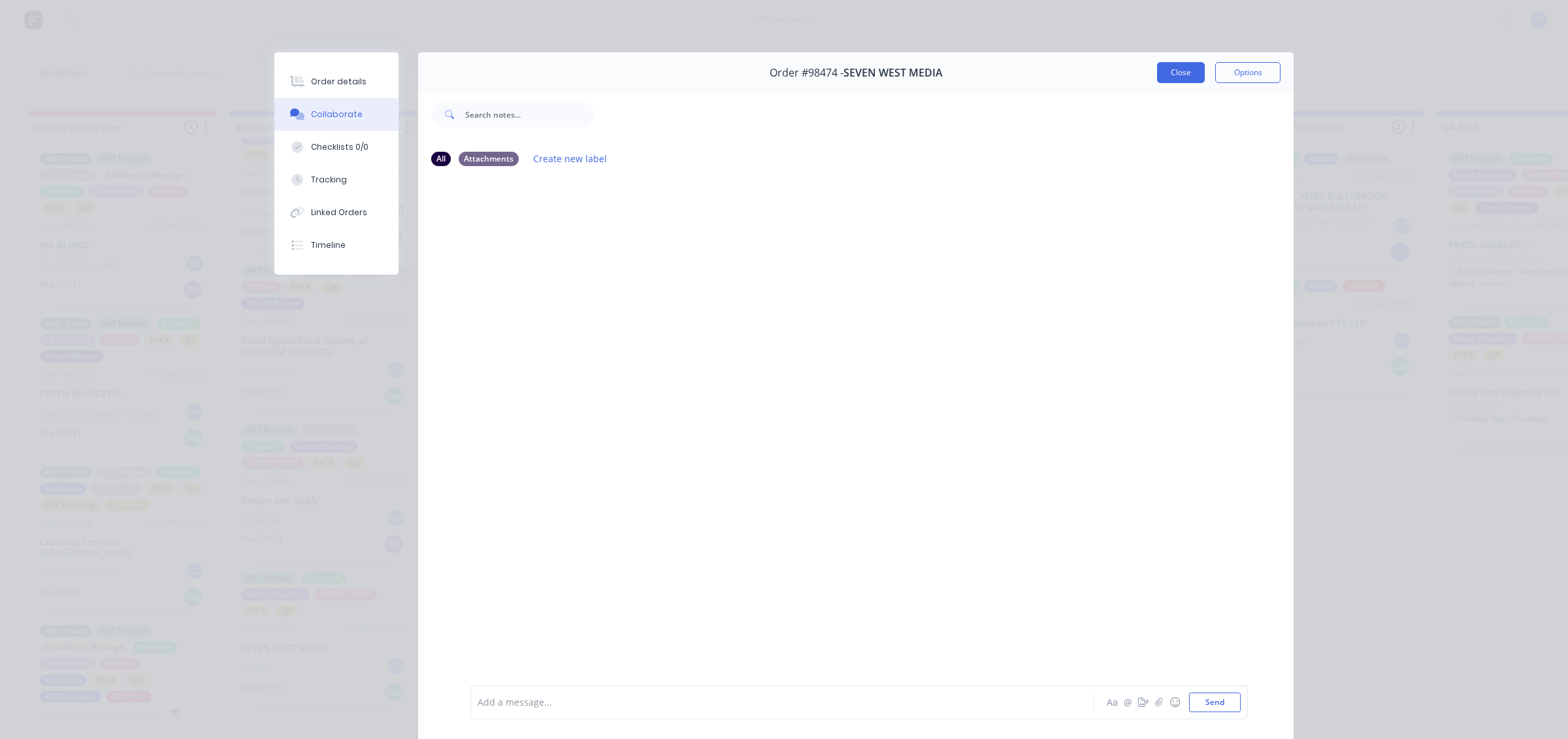
click at [1187, 69] on button "Close" at bounding box center [1181, 73] width 48 height 21
